Goal: Browse casually: Explore the website without a specific task or goal

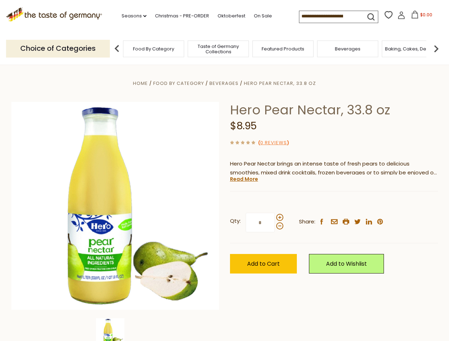
click at [224, 171] on div "Home Food By Category [GEOGRAPHIC_DATA] Hero Pear Nectar, 33.8 oz Hero Pear Nec…" at bounding box center [224, 216] width 437 height 274
click at [131, 16] on link "Seasons dropdown_arrow" at bounding box center [133, 16] width 25 height 8
click at [330, 16] on input at bounding box center [329, 16] width 60 height 10
click at [420, 17] on span "$0.00" at bounding box center [426, 15] width 12 height 6
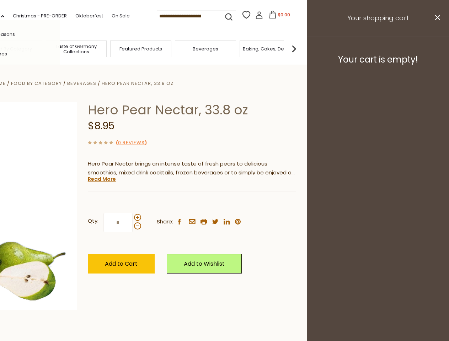
click at [60, 48] on div "All Seasons Recipes Game Day [DATE] [DATE] [DATE][PERSON_NAME] [DATE] Springfes…" at bounding box center [19, 170] width 81 height 301
click at [301, 48] on img at bounding box center [294, 49] width 14 height 14
click at [224, 203] on div "Qty: * Share: facebook email printer twitter linkedin pinterest" at bounding box center [192, 222] width 208 height 41
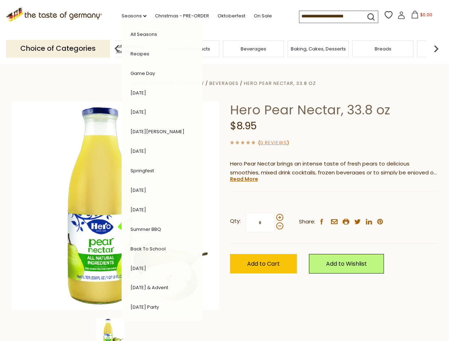
click at [115, 330] on div "Home Food By Category [GEOGRAPHIC_DATA] Hero Pear Nectar, 33.8 oz Hero Pear Nec…" at bounding box center [224, 216] width 437 height 274
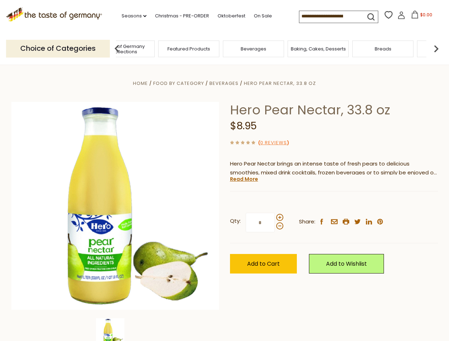
click at [115, 330] on img at bounding box center [110, 332] width 28 height 28
click at [243, 179] on link "Read More" at bounding box center [244, 178] width 28 height 7
